Goal: Use online tool/utility: Use online tool/utility

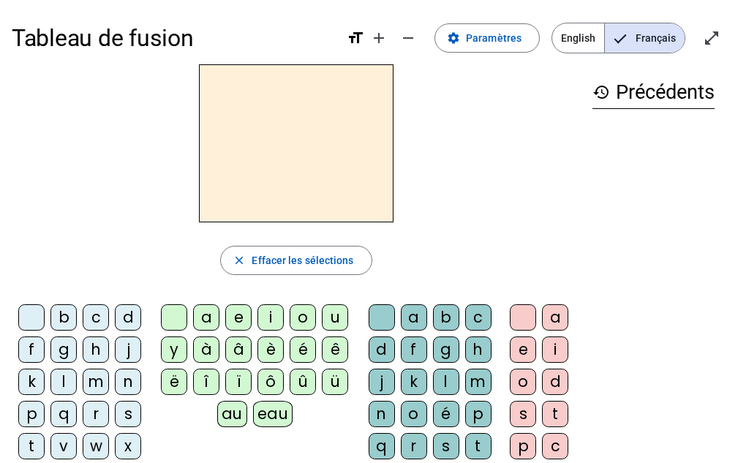
click at [63, 319] on div "b" at bounding box center [63, 317] width 26 height 26
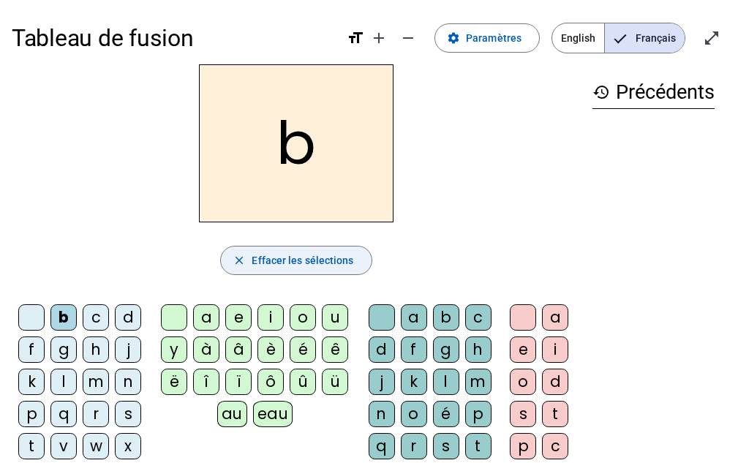
click at [276, 263] on span "Effacer les sélections" at bounding box center [303, 261] width 102 height 18
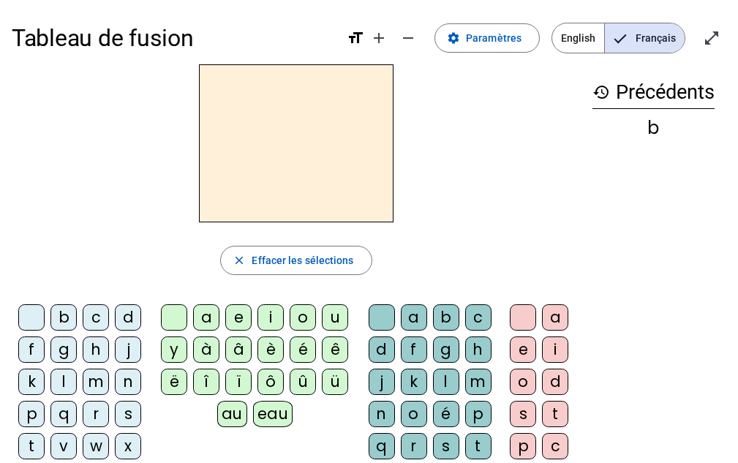
click at [97, 399] on letter-bubble "m" at bounding box center [99, 385] width 32 height 32
click at [300, 323] on div "o" at bounding box center [303, 317] width 26 height 26
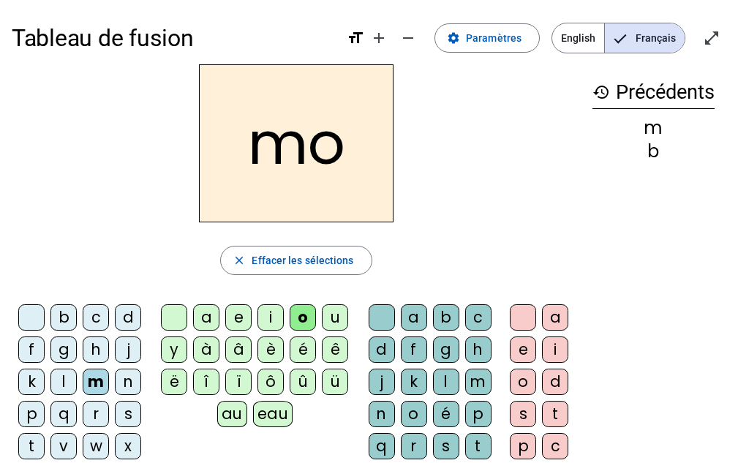
click at [480, 444] on div "t" at bounding box center [478, 446] width 26 height 26
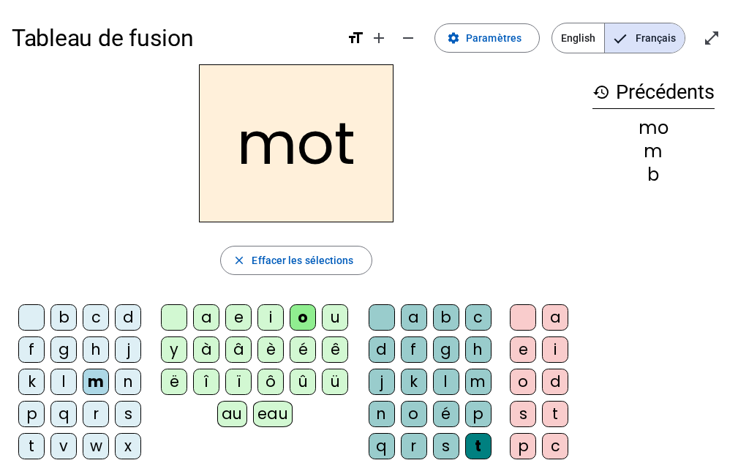
click at [34, 431] on letter-bubble "p" at bounding box center [34, 417] width 32 height 32
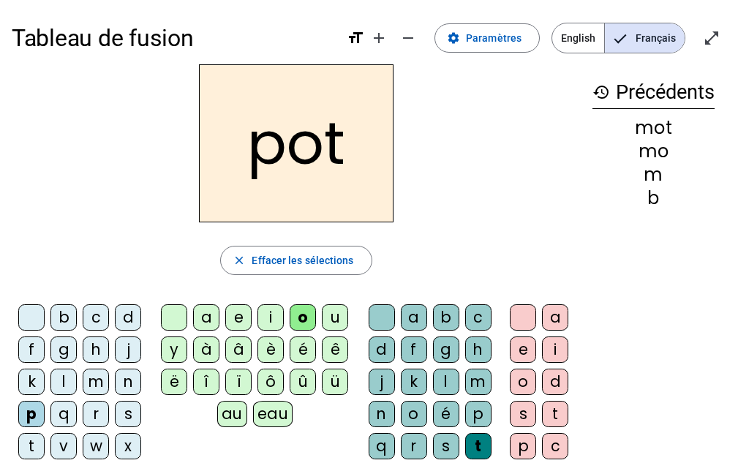
click at [66, 398] on letter-bubble "l" at bounding box center [66, 385] width 32 height 32
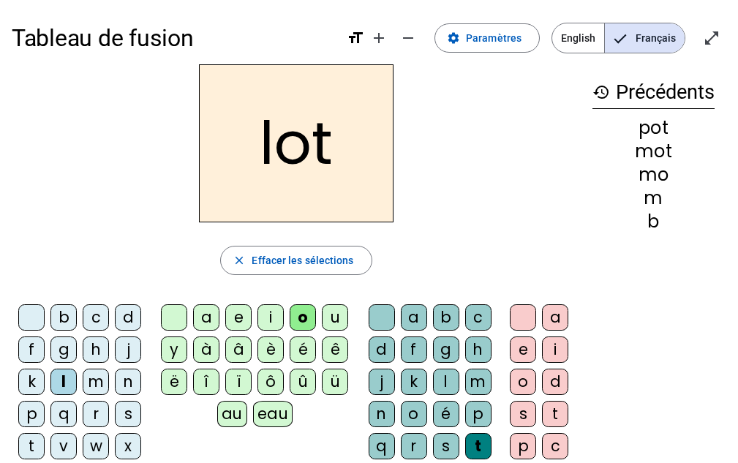
click at [97, 436] on div "w" at bounding box center [96, 446] width 26 height 26
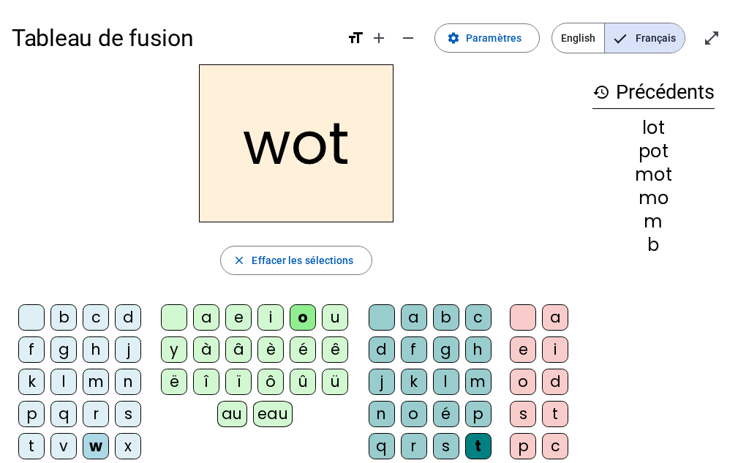
click at [98, 440] on div "w" at bounding box center [96, 446] width 26 height 26
click at [96, 435] on div "w" at bounding box center [96, 446] width 26 height 26
click at [97, 432] on letter-bubble "r" at bounding box center [99, 417] width 32 height 32
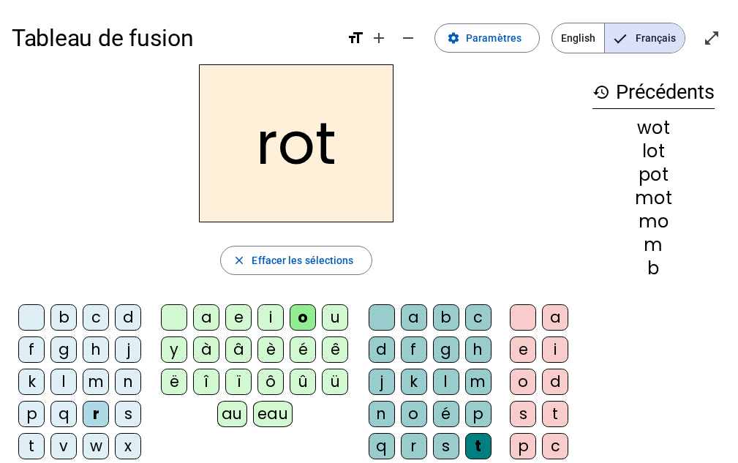
click at [203, 320] on letter-bubble "a" at bounding box center [209, 320] width 32 height 32
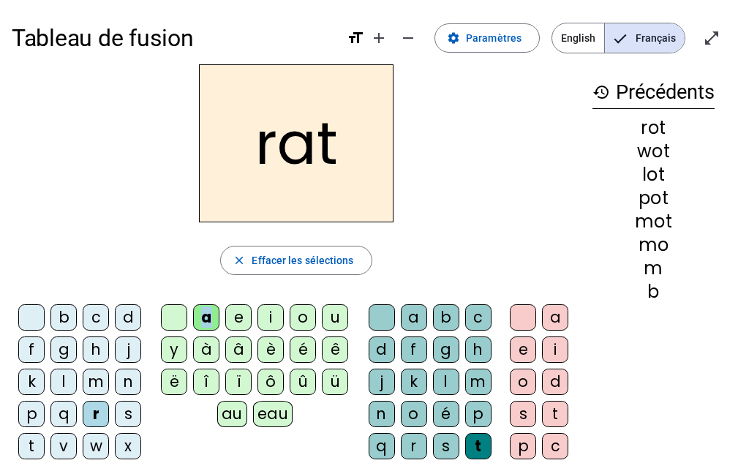
click at [308, 420] on div "a e i o u y à â è é ê ë [PERSON_NAME] ô û ü au eau" at bounding box center [258, 368] width 196 height 129
click at [304, 398] on letter-bubble "û" at bounding box center [306, 385] width 32 height 32
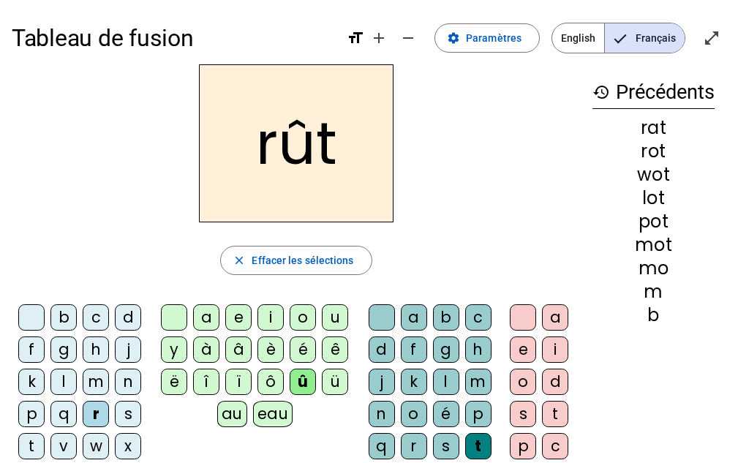
click at [271, 325] on div "i" at bounding box center [270, 317] width 26 height 26
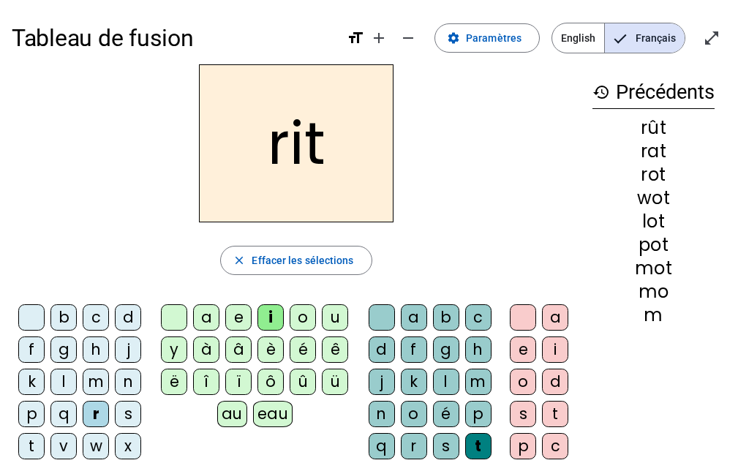
click at [58, 444] on div "v" at bounding box center [63, 446] width 26 height 26
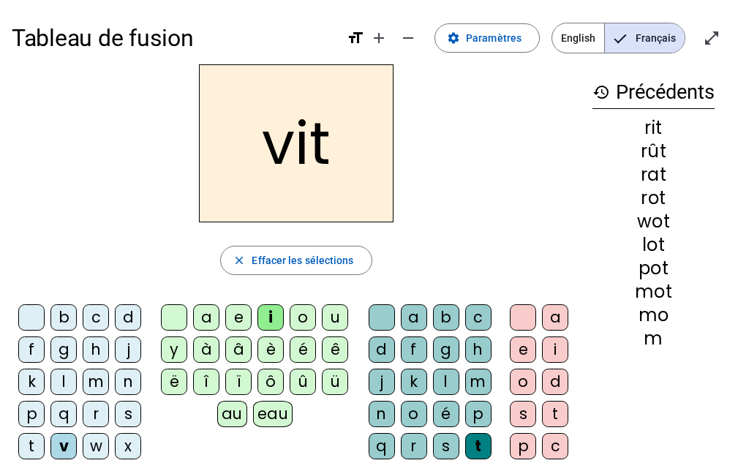
click at [126, 317] on div "d" at bounding box center [128, 317] width 26 height 26
